Goal: Transaction & Acquisition: Book appointment/travel/reservation

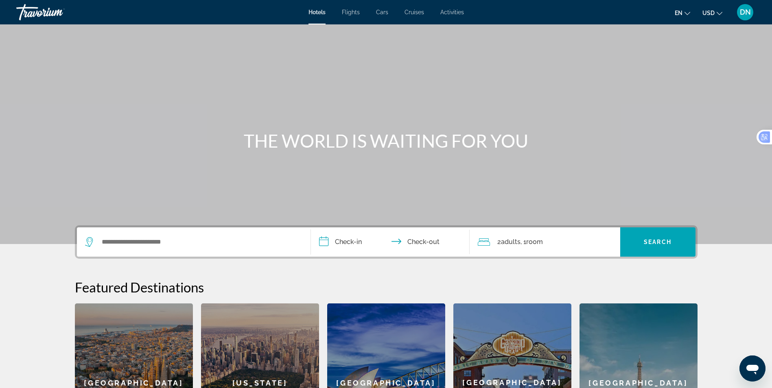
click at [740, 12] on span "DN" at bounding box center [745, 12] width 11 height 8
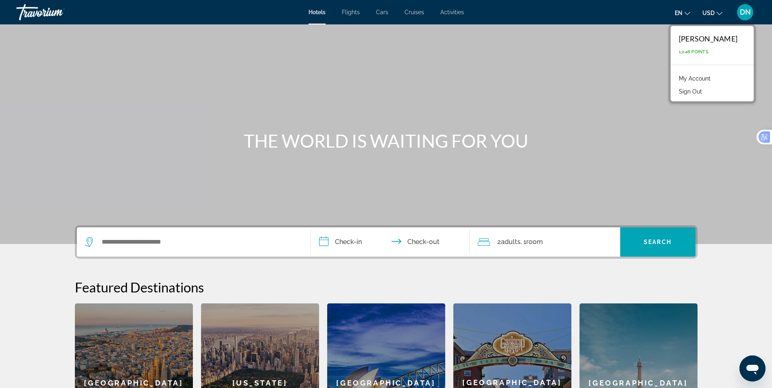
click at [689, 79] on link "My Account" at bounding box center [695, 78] width 40 height 11
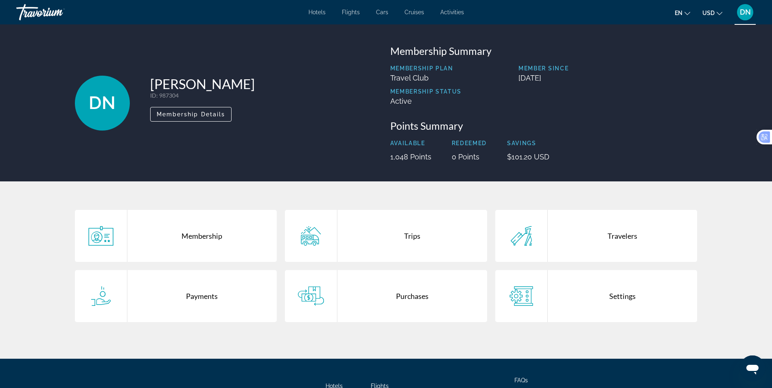
click at [415, 237] on div "Trips" at bounding box center [413, 236] width 150 height 52
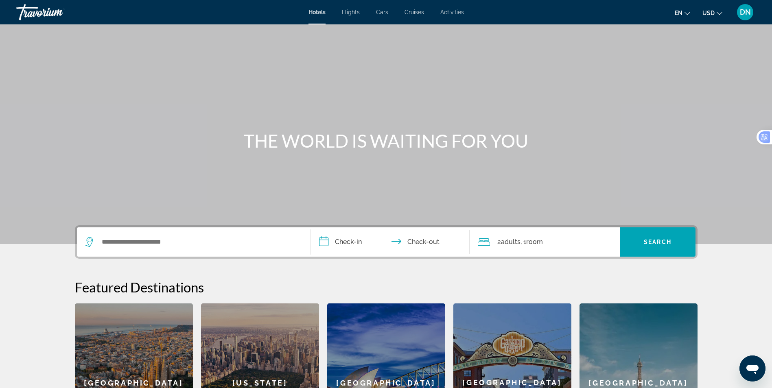
click at [357, 13] on span "Flights" at bounding box center [351, 12] width 18 height 7
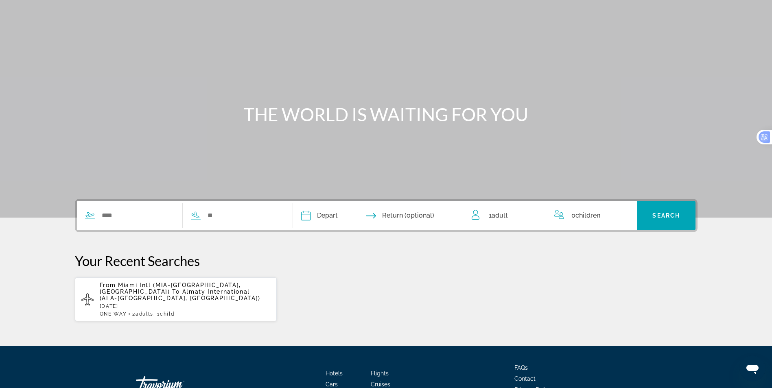
scroll to position [41, 0]
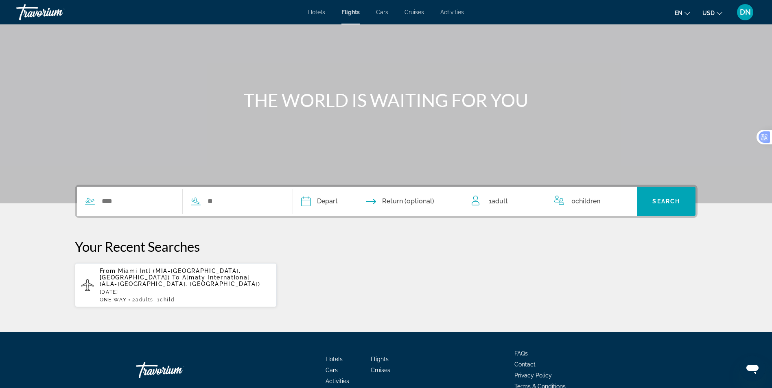
click at [171, 283] on p "From Miami Intl (MIA-Miami, United States of America) To Almaty International (…" at bounding box center [185, 278] width 171 height 20
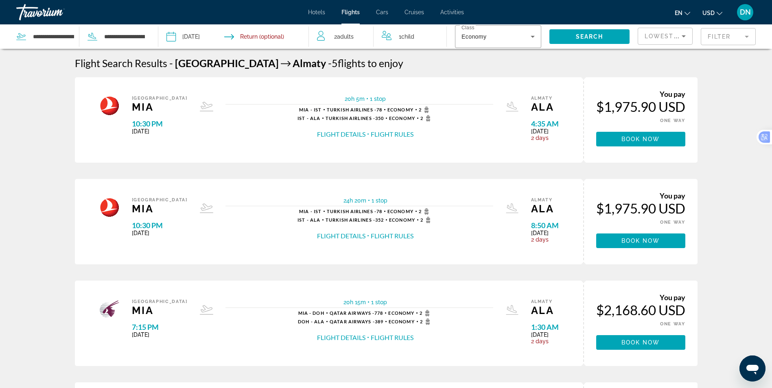
click at [332, 135] on button "Flight Details" at bounding box center [341, 134] width 48 height 9
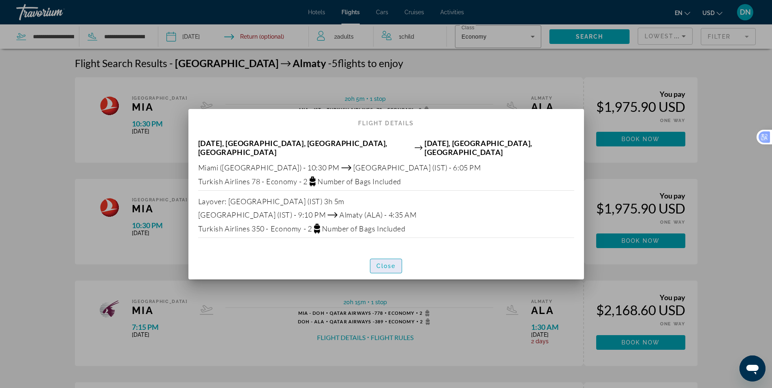
click at [379, 263] on span "Close" at bounding box center [387, 266] width 20 height 7
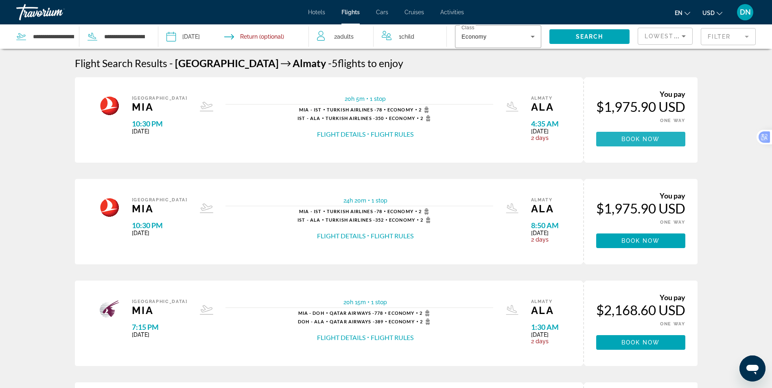
click at [617, 137] on span "Main content" at bounding box center [641, 139] width 89 height 20
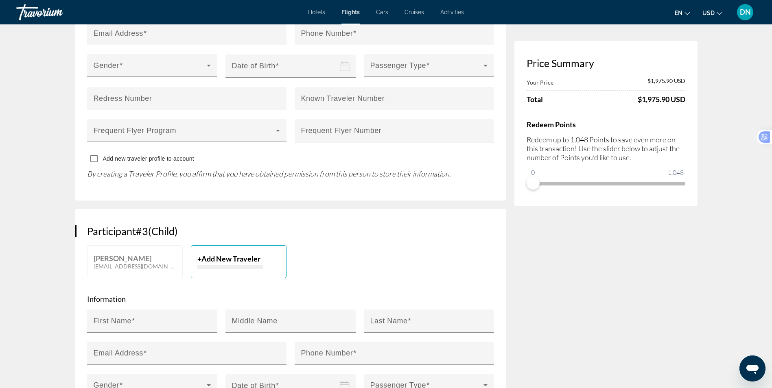
scroll to position [407, 0]
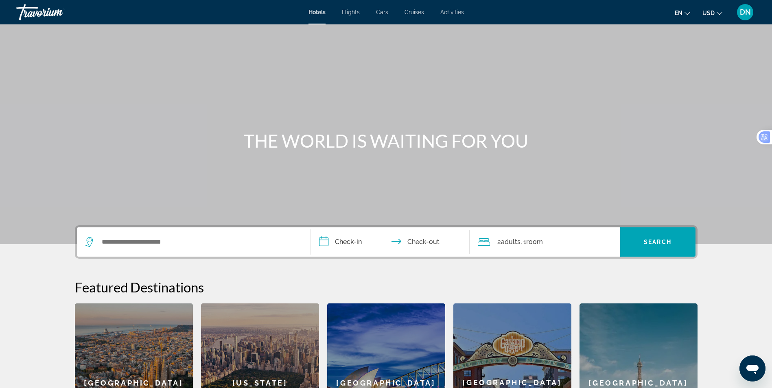
click at [352, 10] on span "Flights" at bounding box center [351, 12] width 18 height 7
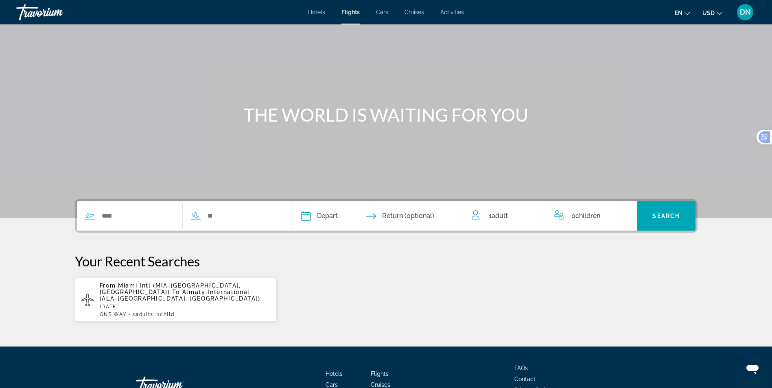
scroll to position [41, 0]
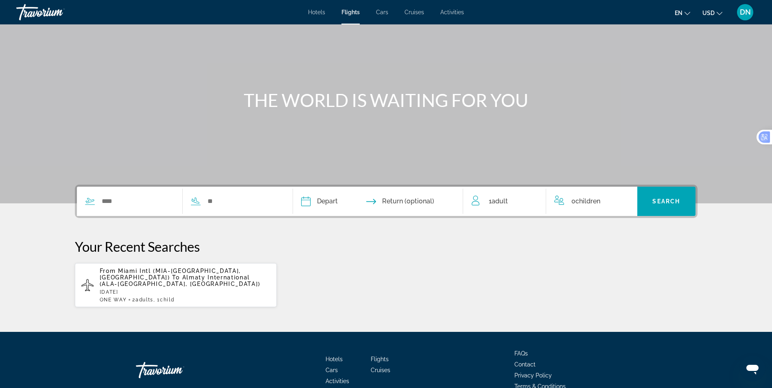
click at [204, 294] on p "[DATE]" at bounding box center [185, 293] width 171 height 6
